Goal: Book appointment/travel/reservation

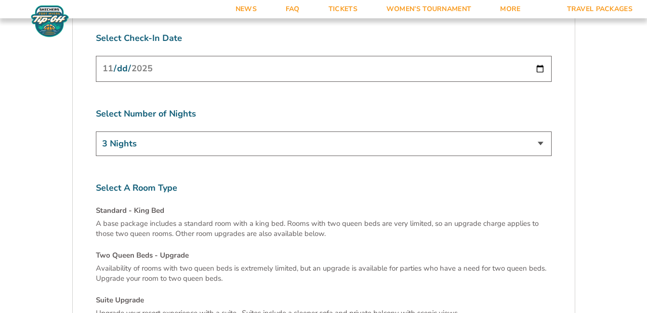
scroll to position [3132, 0]
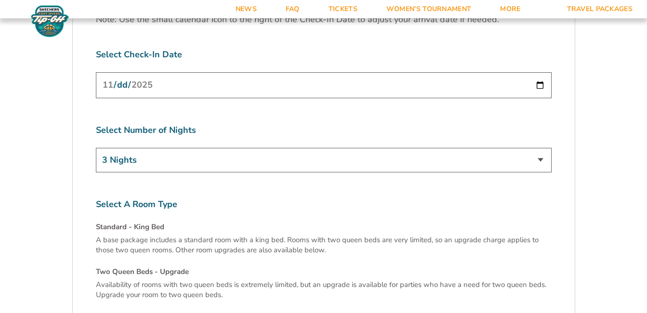
click at [148, 148] on select "3 Nights 4 Nights 5 Nights 6 Nights" at bounding box center [324, 160] width 456 height 25
click at [150, 148] on select "3 Nights 4 Nights 5 Nights 6 Nights" at bounding box center [324, 160] width 456 height 25
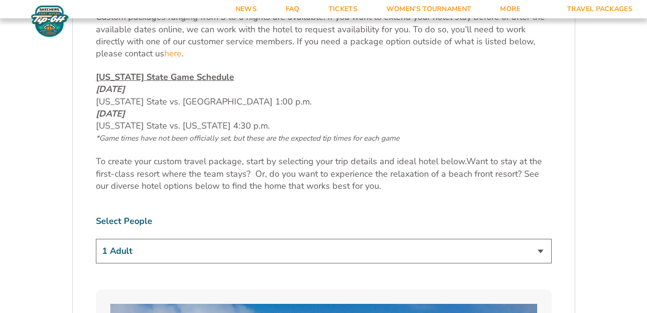
scroll to position [578, 0]
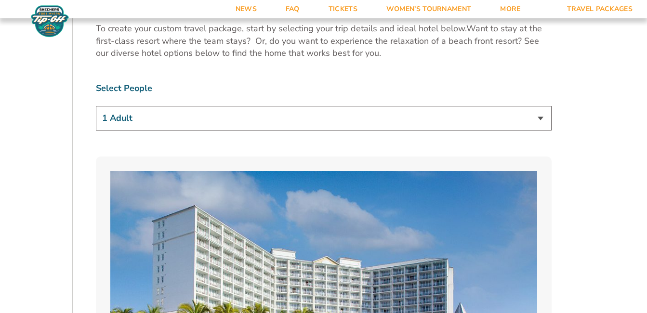
click at [156, 116] on select "1 Adult 2 Adults 3 Adults 4 Adults 2 Adults + 1 Child 2 Adults + 2 Children 2 A…" at bounding box center [324, 118] width 456 height 25
select select "2 Adults + 3 Children"
click at [96, 106] on select "1 Adult 2 Adults 3 Adults 4 Adults 2 Adults + 1 Child 2 Adults + 2 Children 2 A…" at bounding box center [324, 118] width 456 height 25
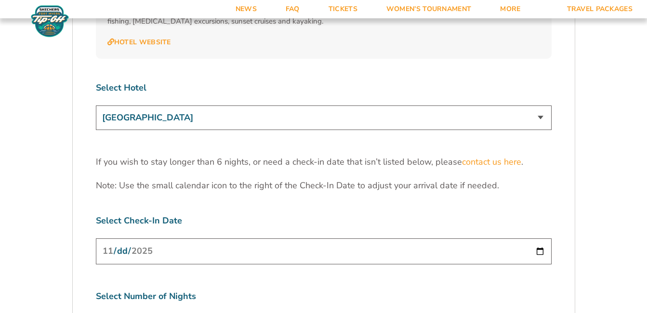
scroll to position [2987, 0]
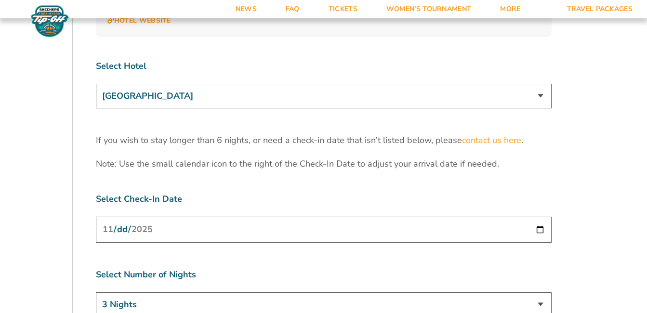
click at [538, 217] on input "[DATE]" at bounding box center [324, 230] width 456 height 26
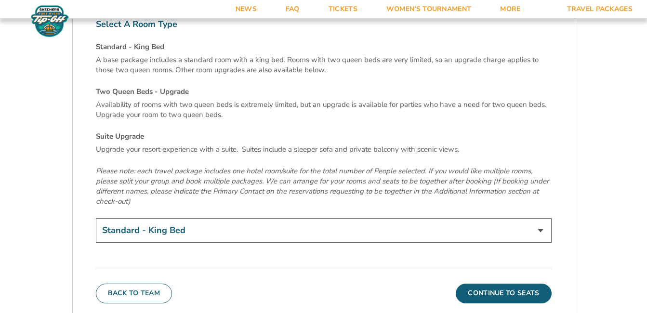
scroll to position [3324, 0]
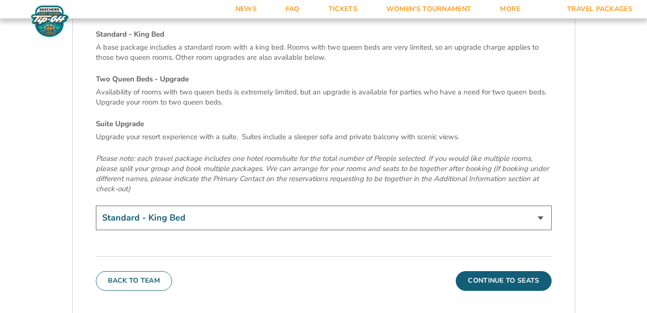
click at [181, 206] on select "Standard - King Bed Two Queen Beds - Upgrade (+$15 per night) Suite Upgrade (+$…" at bounding box center [324, 218] width 456 height 25
select select "Suite Upgrade"
click at [96, 206] on select "Standard - King Bed Two Queen Beds - Upgrade (+$15 per night) Suite Upgrade (+$…" at bounding box center [324, 218] width 456 height 25
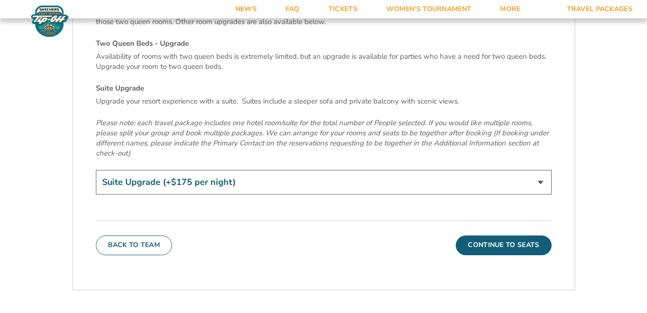
scroll to position [3421, 0]
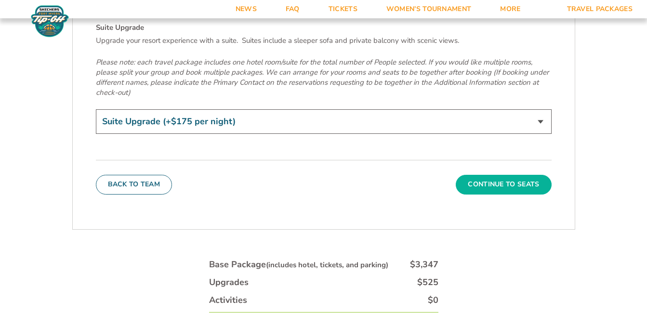
click at [502, 175] on button "Continue To Seats" at bounding box center [503, 184] width 95 height 19
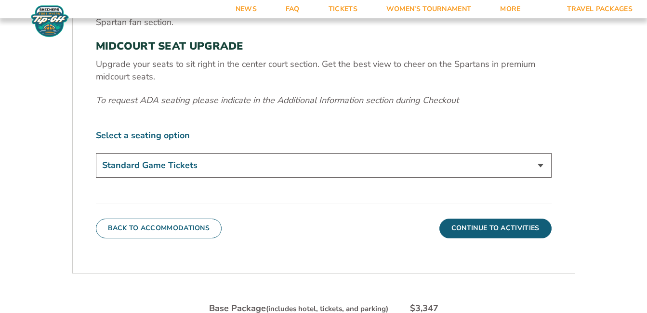
scroll to position [389, 0]
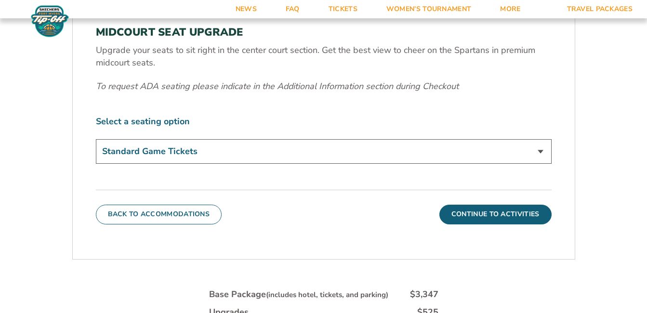
click at [147, 151] on select "Standard Game Tickets Midcourt Seat Upgrade (+$140 per person)" at bounding box center [324, 151] width 456 height 25
select select "Midcourt Seat Upgrade"
click at [96, 139] on select "Standard Game Tickets Midcourt Seat Upgrade (+$140 per person)" at bounding box center [324, 151] width 456 height 25
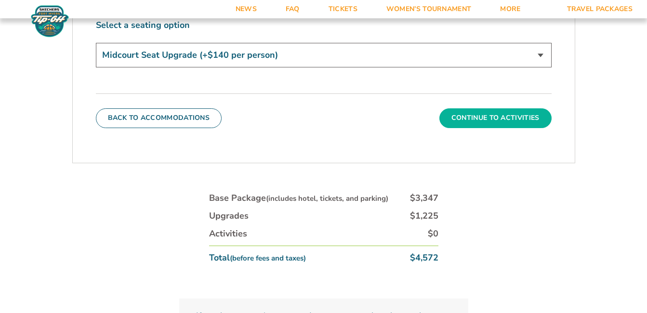
click at [501, 111] on button "Continue To Activities" at bounding box center [495, 117] width 112 height 19
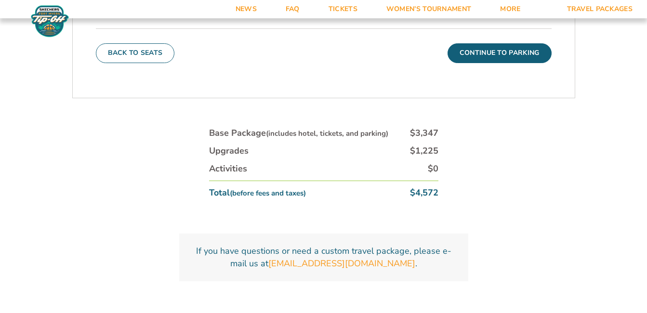
scroll to position [533, 0]
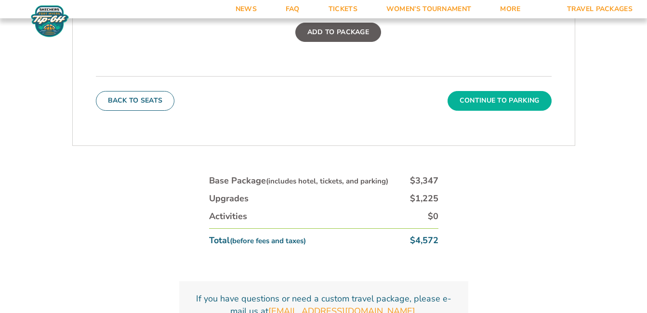
click at [505, 95] on button "Continue To Parking" at bounding box center [500, 100] width 104 height 19
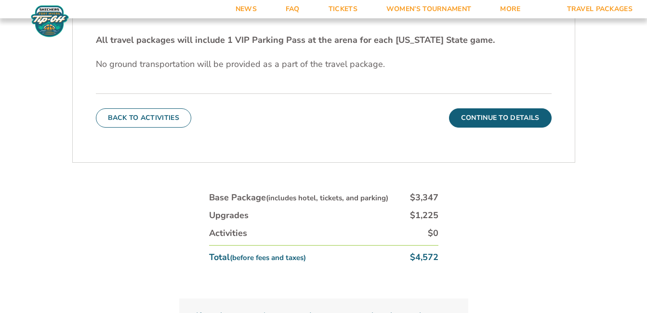
scroll to position [280, 0]
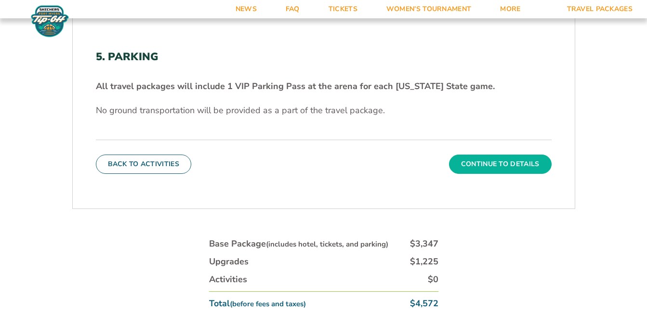
click at [503, 162] on button "Continue To Details" at bounding box center [500, 164] width 103 height 19
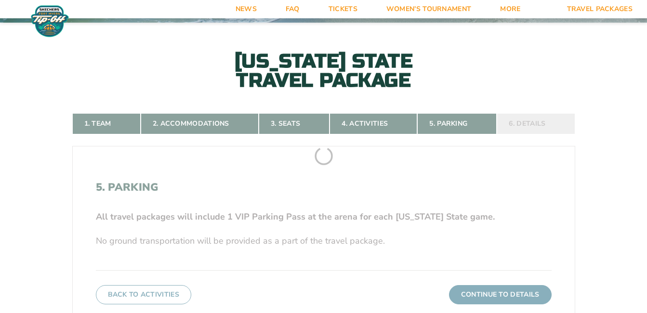
scroll to position [148, 0]
